Goal: Task Accomplishment & Management: Complete application form

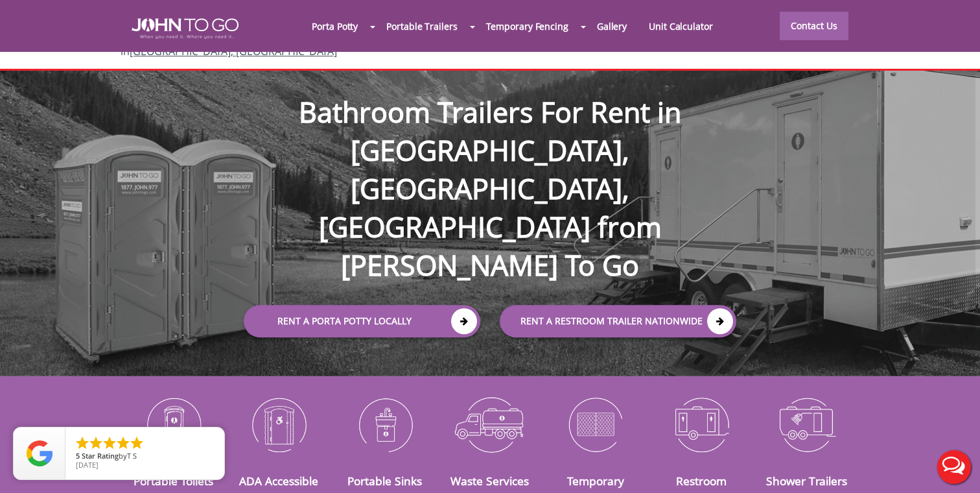
scroll to position [66, 0]
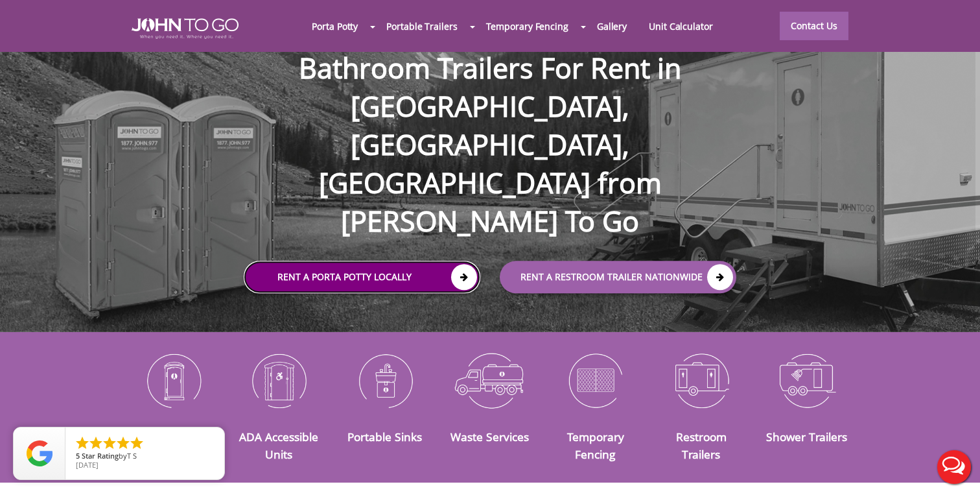
click at [390, 261] on link "Rent a Porta Potty Locally" at bounding box center [362, 277] width 237 height 32
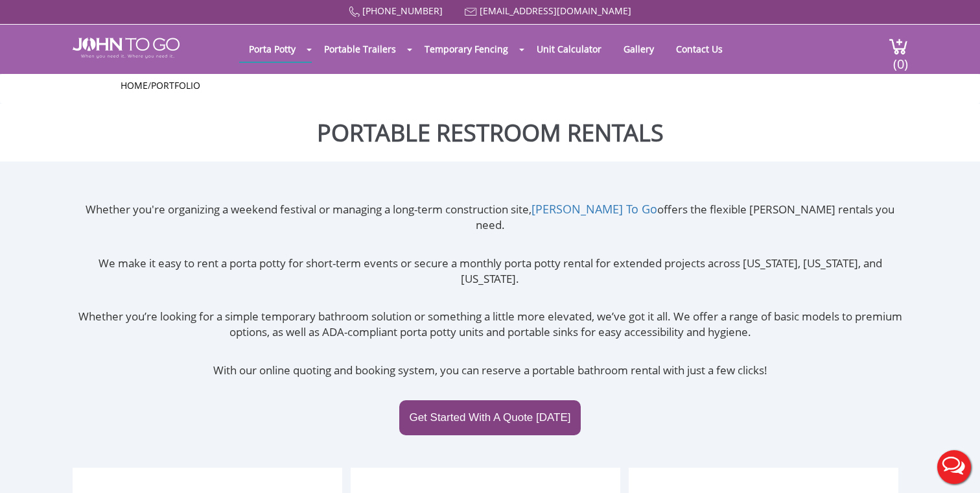
scroll to position [3, 0]
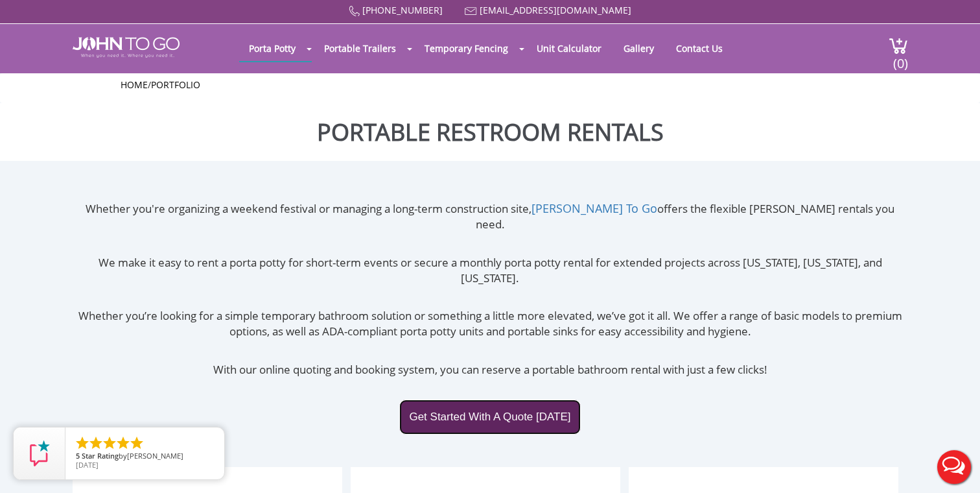
click at [495, 399] on link "Get Started With A Quote Today" at bounding box center [489, 416] width 181 height 35
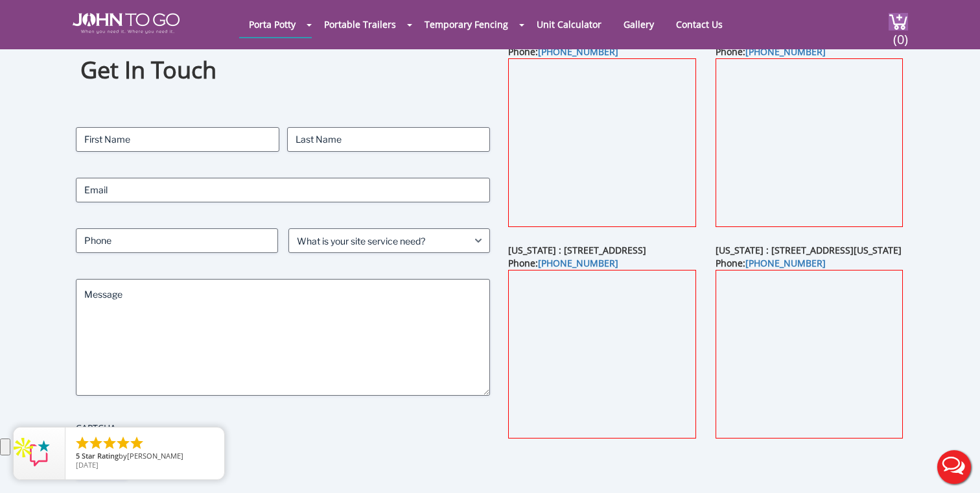
scroll to position [78, 0]
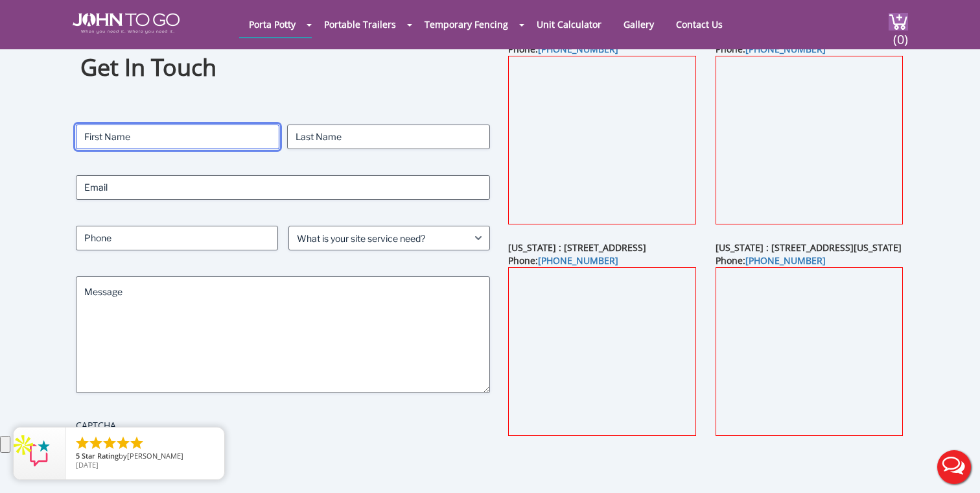
click at [165, 141] on input "First" at bounding box center [177, 136] width 203 height 25
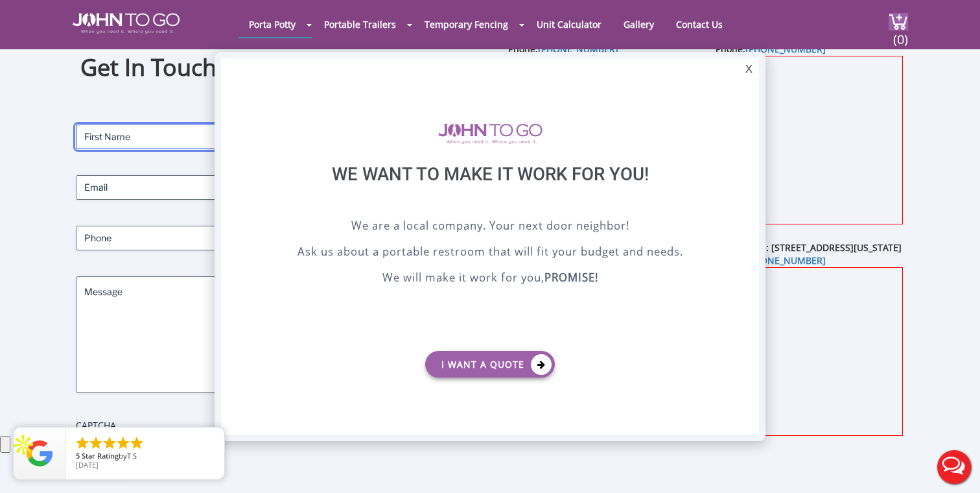
scroll to position [0, 0]
click at [153, 143] on div at bounding box center [490, 246] width 980 height 493
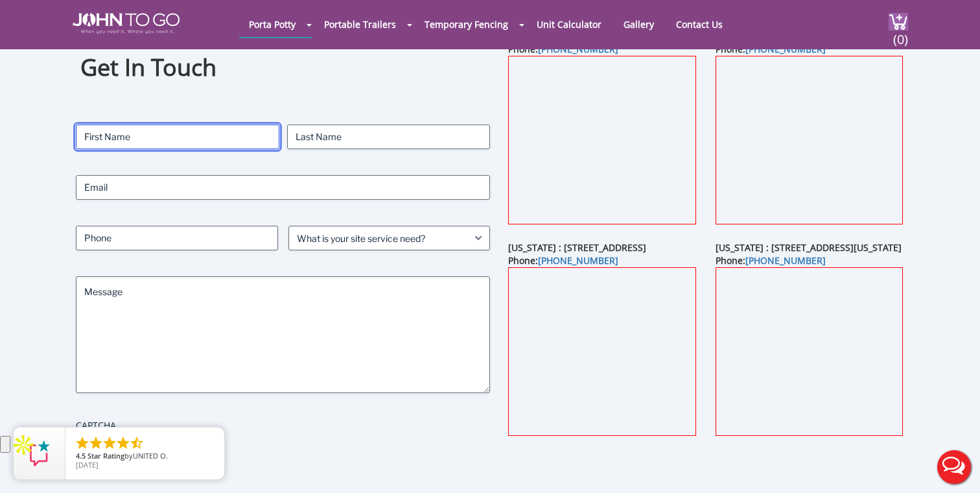
click at [172, 140] on input "First" at bounding box center [177, 136] width 203 height 25
type input "[PERSON_NAME]"
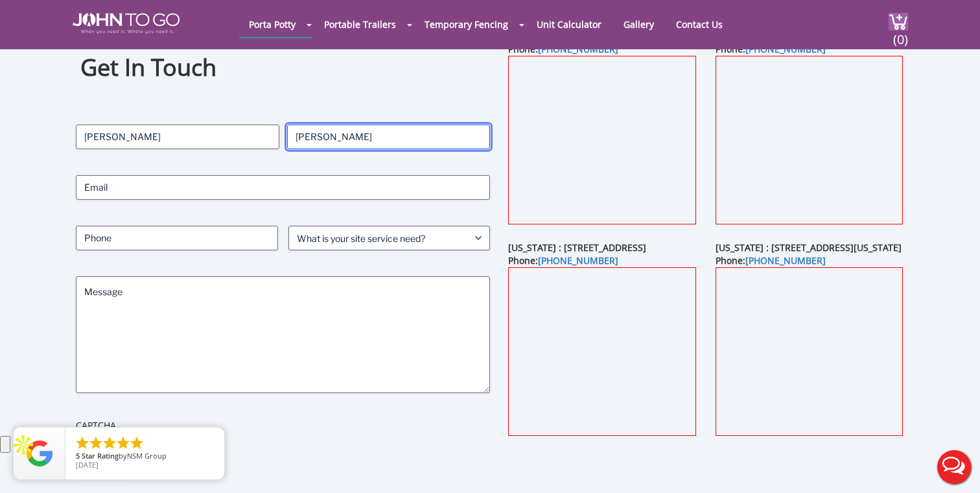
type input "[PERSON_NAME]"
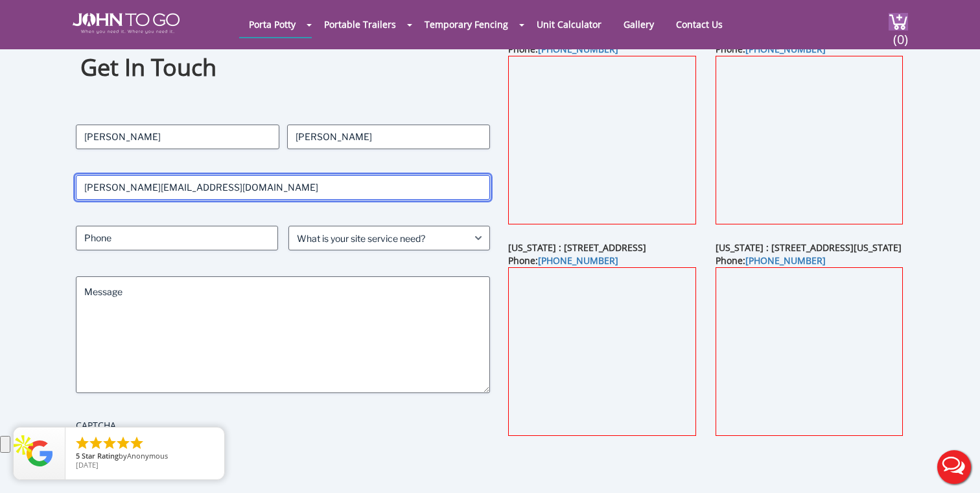
type input "[PERSON_NAME][EMAIL_ADDRESS][DOMAIN_NAME]"
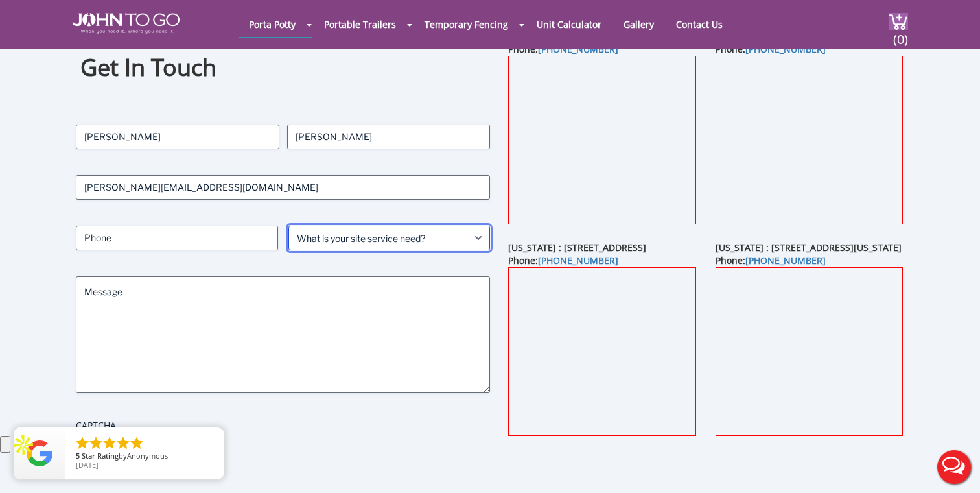
click at [375, 241] on select "What is your site service need? Consumer Construction - Commercial Construction…" at bounding box center [389, 238] width 202 height 25
select select "Construction - Commercial"
click at [288, 226] on select "What is your site service need? Consumer Construction - Commercial Construction…" at bounding box center [389, 238] width 202 height 25
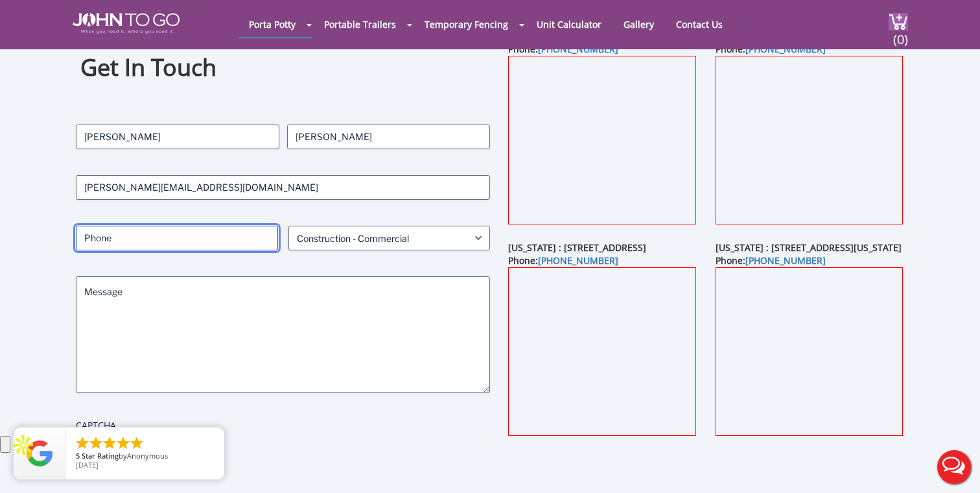
click at [148, 240] on input "Phone (Required)" at bounding box center [177, 238] width 202 height 25
type input "7816402654"
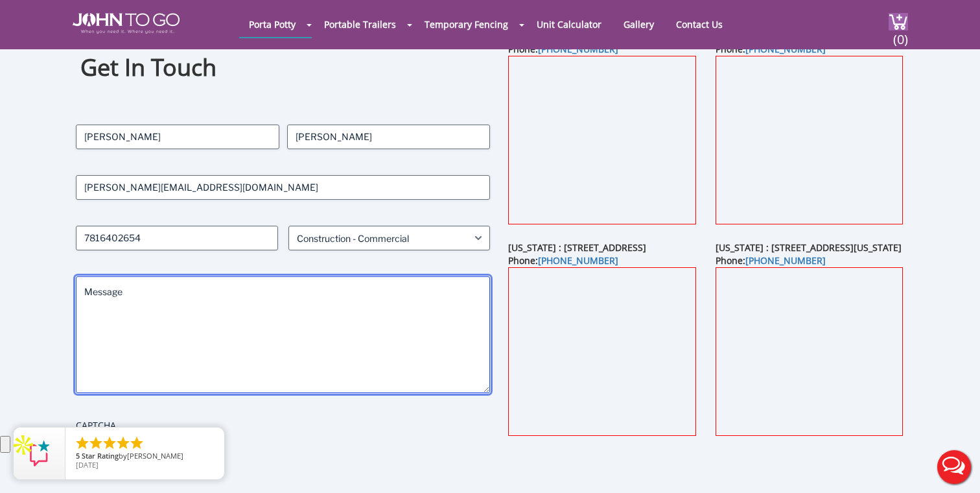
click at [209, 296] on textarea "Message" at bounding box center [283, 334] width 414 height 117
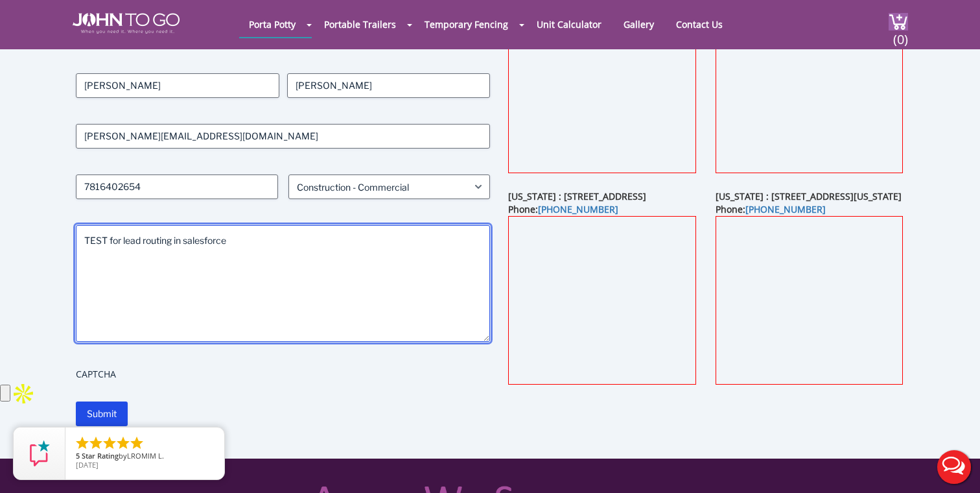
scroll to position [192, 0]
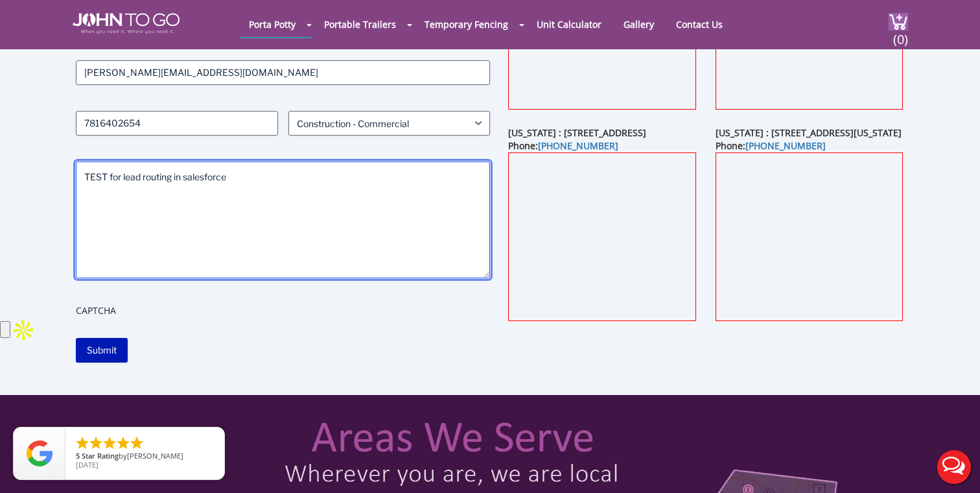
type textarea "TEST for lead routing in salesforce"
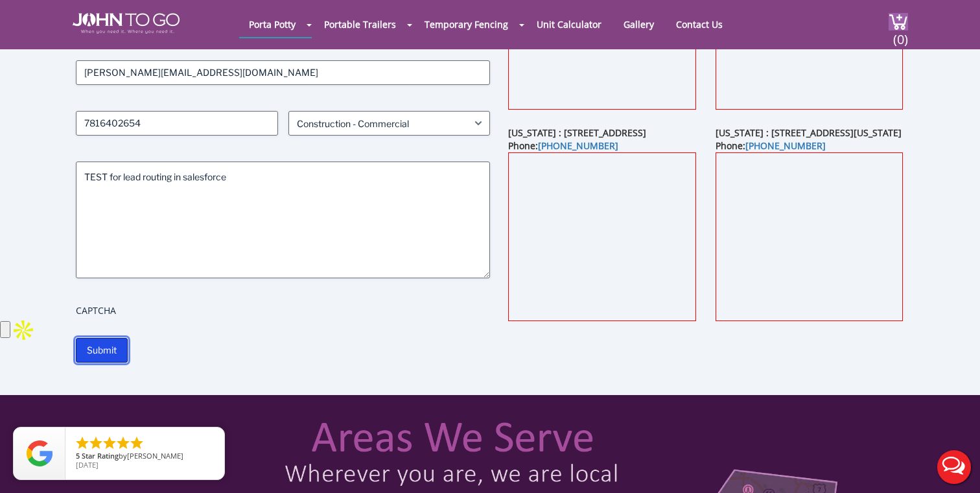
click at [99, 355] on input "Submit" at bounding box center [102, 350] width 52 height 25
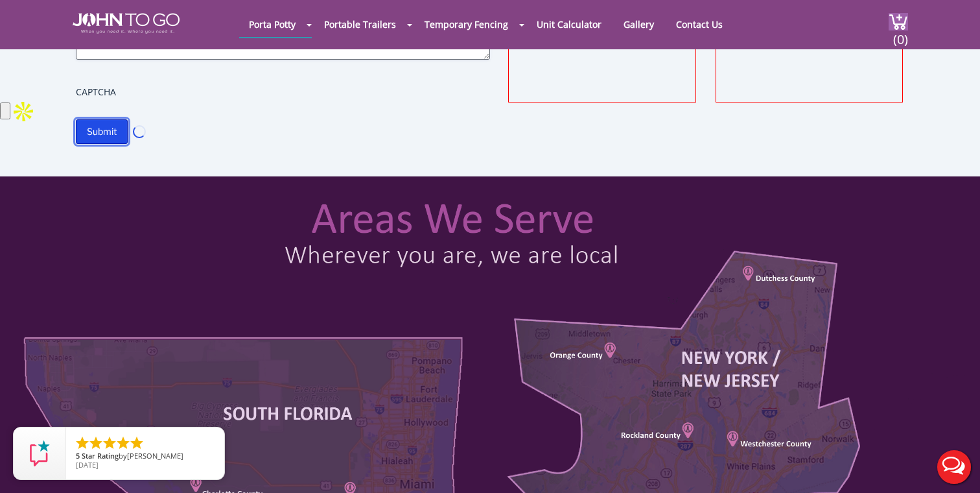
scroll to position [323, 0]
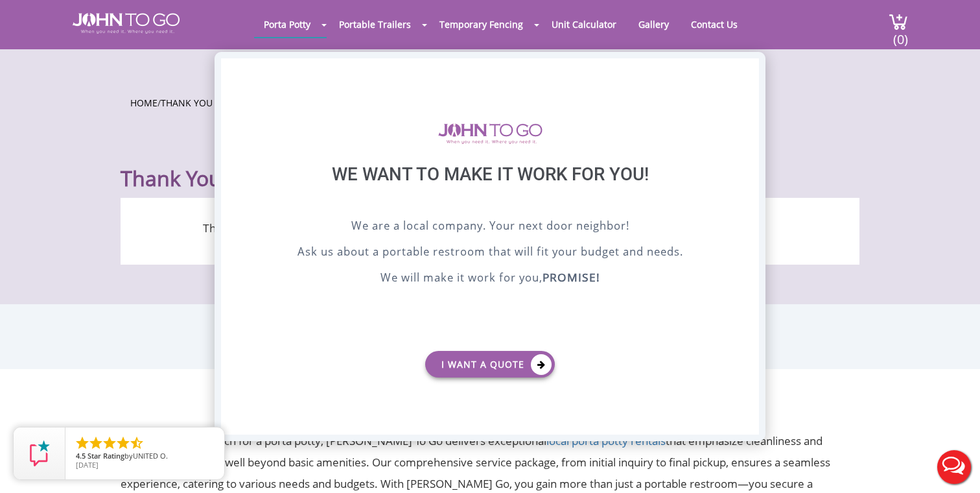
click at [745, 71] on div "X" at bounding box center [749, 69] width 20 height 22
click at [745, 71] on div at bounding box center [490, 246] width 980 height 493
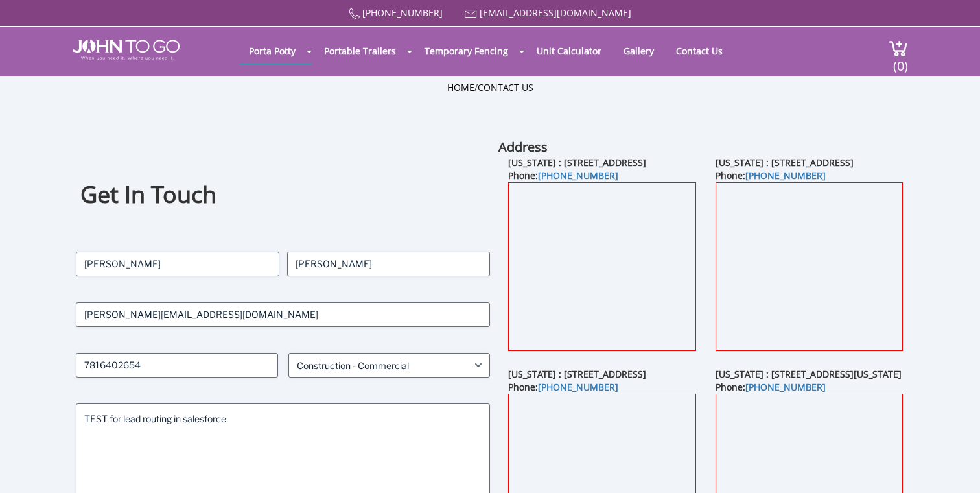
select select "Construction - Commercial"
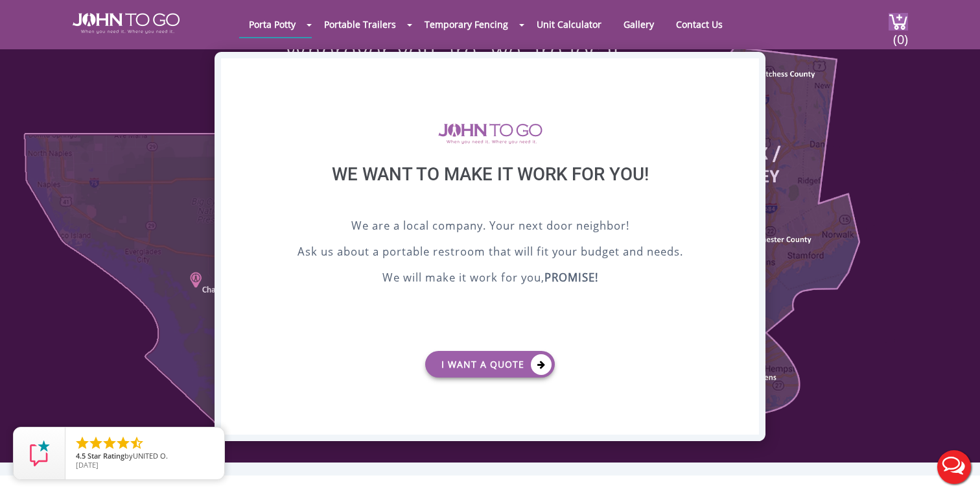
click at [751, 69] on div "X" at bounding box center [749, 69] width 20 height 22
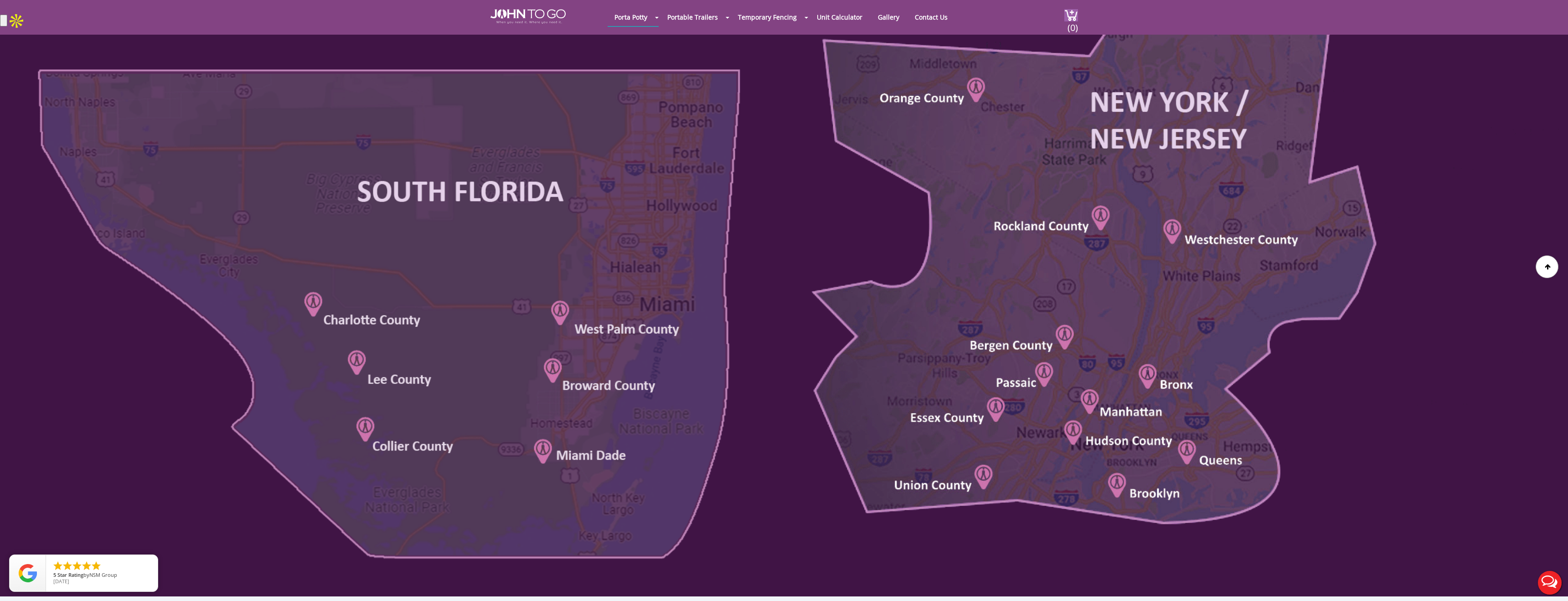
scroll to position [600, 0]
